Goal: Transaction & Acquisition: Purchase product/service

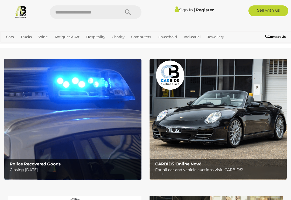
click at [0, 0] on link "Prestige & Luxury Cars" at bounding box center [0, 0] width 0 height 0
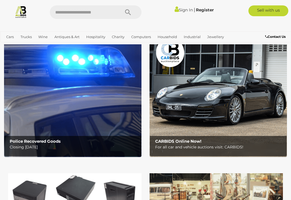
scroll to position [23, 0]
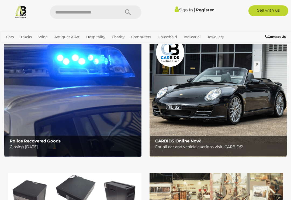
click at [85, 108] on img at bounding box center [73, 96] width 138 height 121
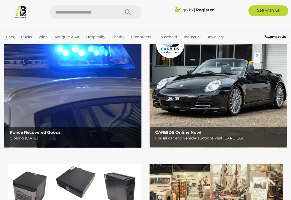
click at [216, 90] on img at bounding box center [219, 87] width 138 height 121
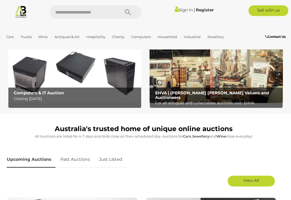
scroll to position [146, 0]
click at [105, 81] on img at bounding box center [75, 73] width 134 height 59
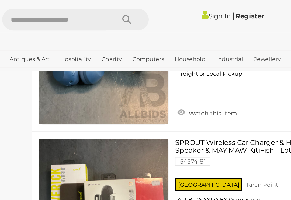
scroll to position [2060, 0]
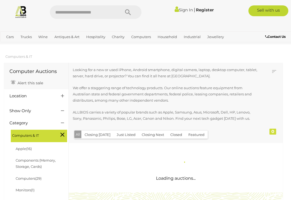
click at [109, 67] on p "Looking for a new or used iPhone, Android smartphone, digital camera, laptop, d…" at bounding box center [165, 73] width 185 height 13
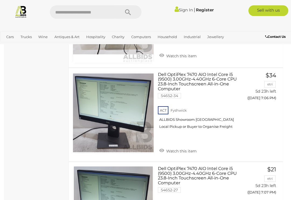
scroll to position [535, 0]
click at [210, 77] on link "Dell OptiPlex 7470 AIO Intel Core i5 (9500) 3.00GHz-4.40GHz 6-Core CPU 23.8-Inc…" at bounding box center [202, 102] width 81 height 61
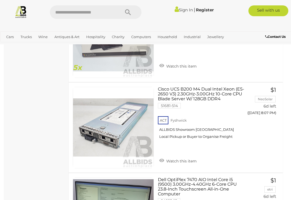
scroll to position [3645, 0]
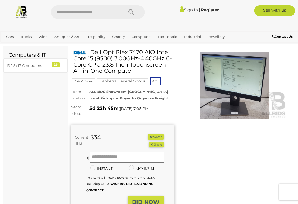
scroll to position [0, 1]
